Goal: Transaction & Acquisition: Register for event/course

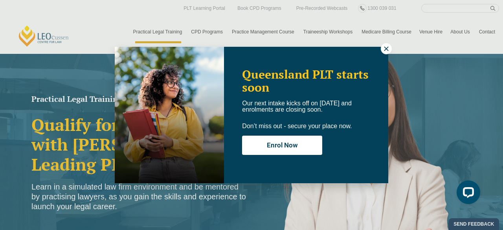
click at [393, 48] on div "Queensland PLT starts soon Our next intake kicks off on [DATE] and enrolments a…" at bounding box center [251, 115] width 503 height 230
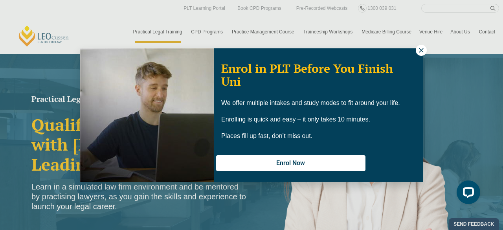
click at [422, 49] on icon at bounding box center [420, 50] width 7 height 7
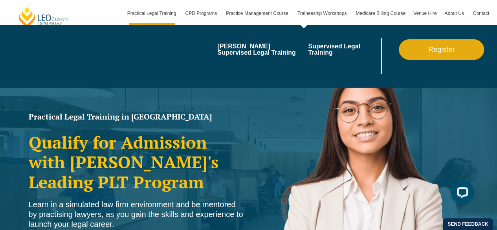
scroll to position [20, 0]
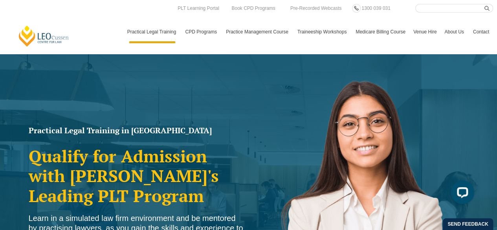
click at [422, 5] on input "Search here" at bounding box center [454, 8] width 78 height 9
type input "virtual internship"
click at [484, 4] on button "submit" at bounding box center [488, 8] width 9 height 9
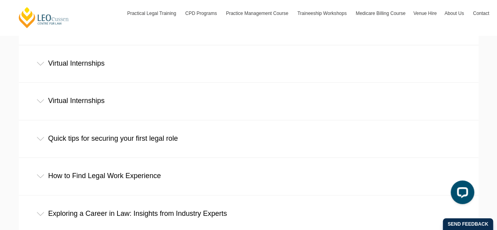
scroll to position [306, 0]
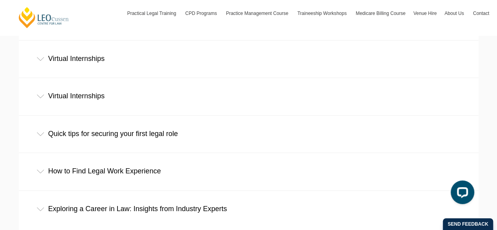
click at [58, 58] on div "Virtual Internships" at bounding box center [248, 58] width 459 height 37
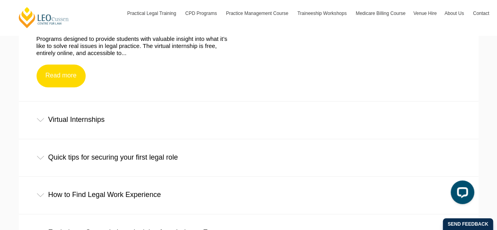
scroll to position [371, 0]
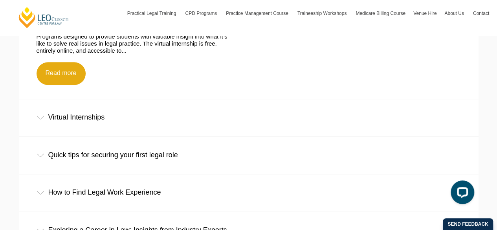
click at [63, 117] on div "Virtual Internships" at bounding box center [248, 117] width 459 height 37
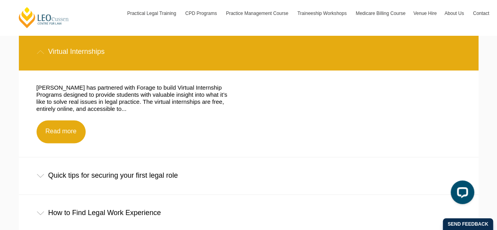
scroll to position [342, 0]
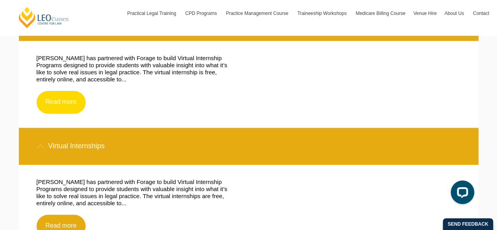
click at [57, 101] on link "Read more" at bounding box center [61, 102] width 49 height 23
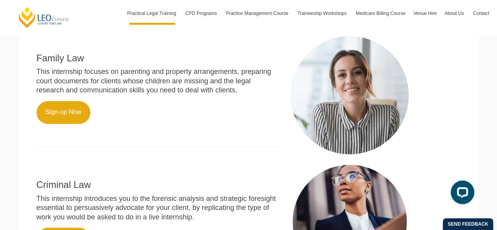
scroll to position [298, 0]
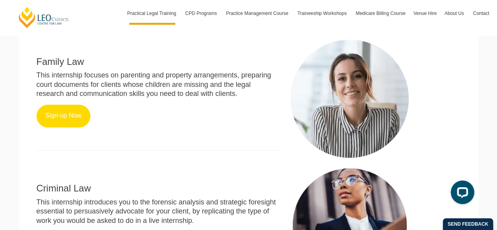
click at [67, 121] on link "Sign-up Now" at bounding box center [64, 115] width 54 height 23
